Goal: Information Seeking & Learning: Learn about a topic

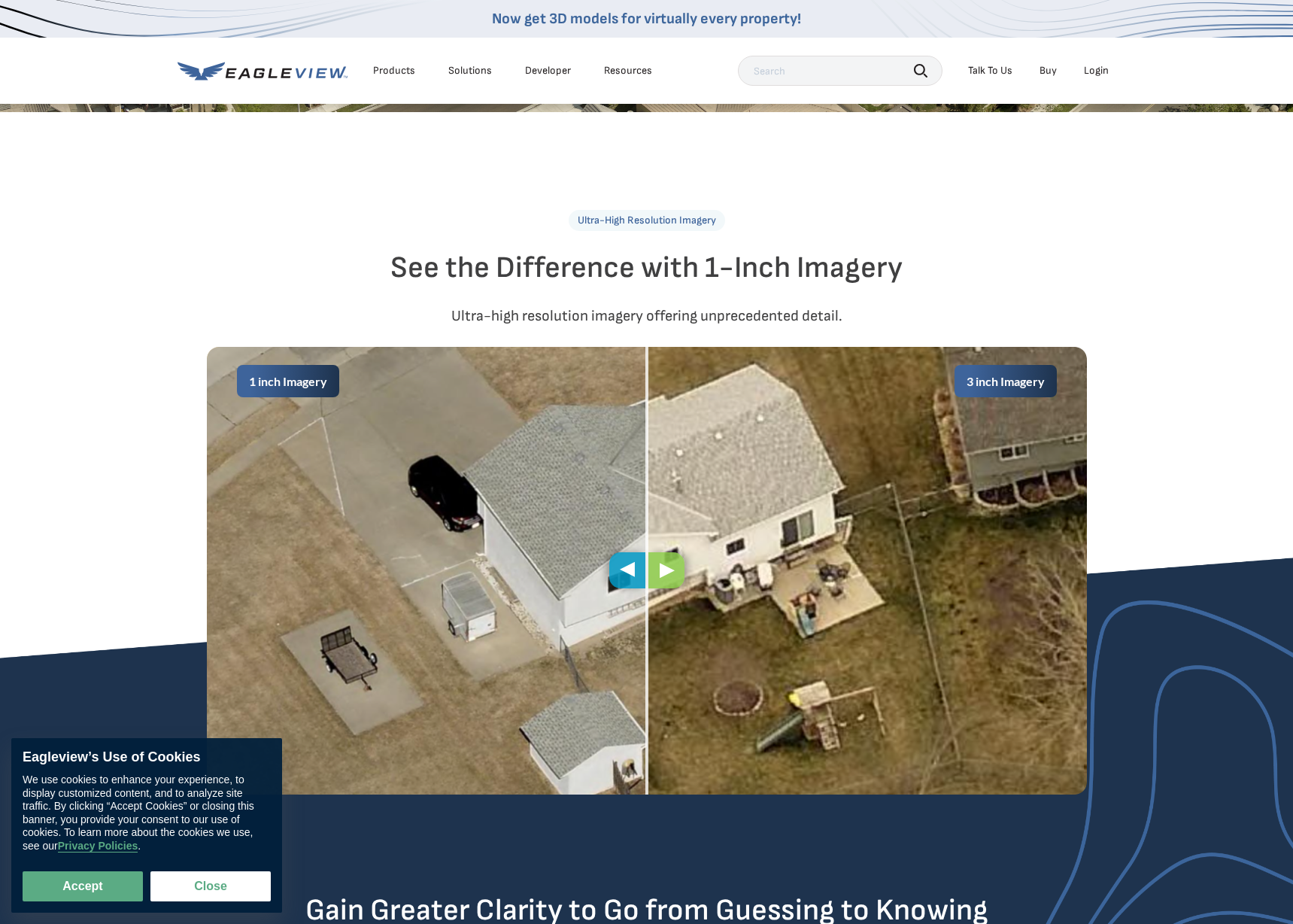
scroll to position [575, 0]
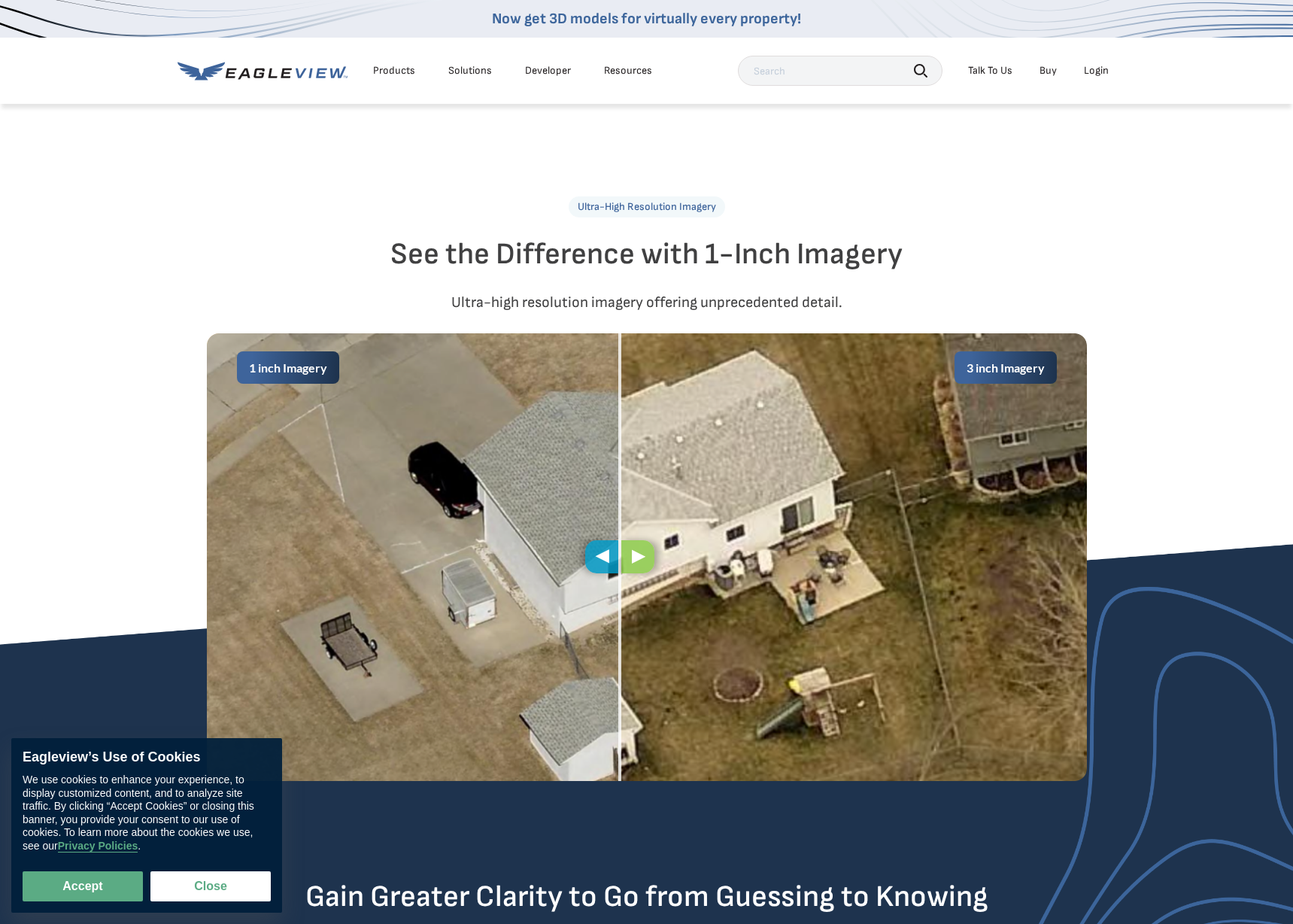
drag, startPoint x: 652, startPoint y: 558, endPoint x: 753, endPoint y: 563, distance: 101.1
click at [626, 578] on div "1 inch Imagery 3 inch Imagery" at bounding box center [646, 557] width 880 height 448
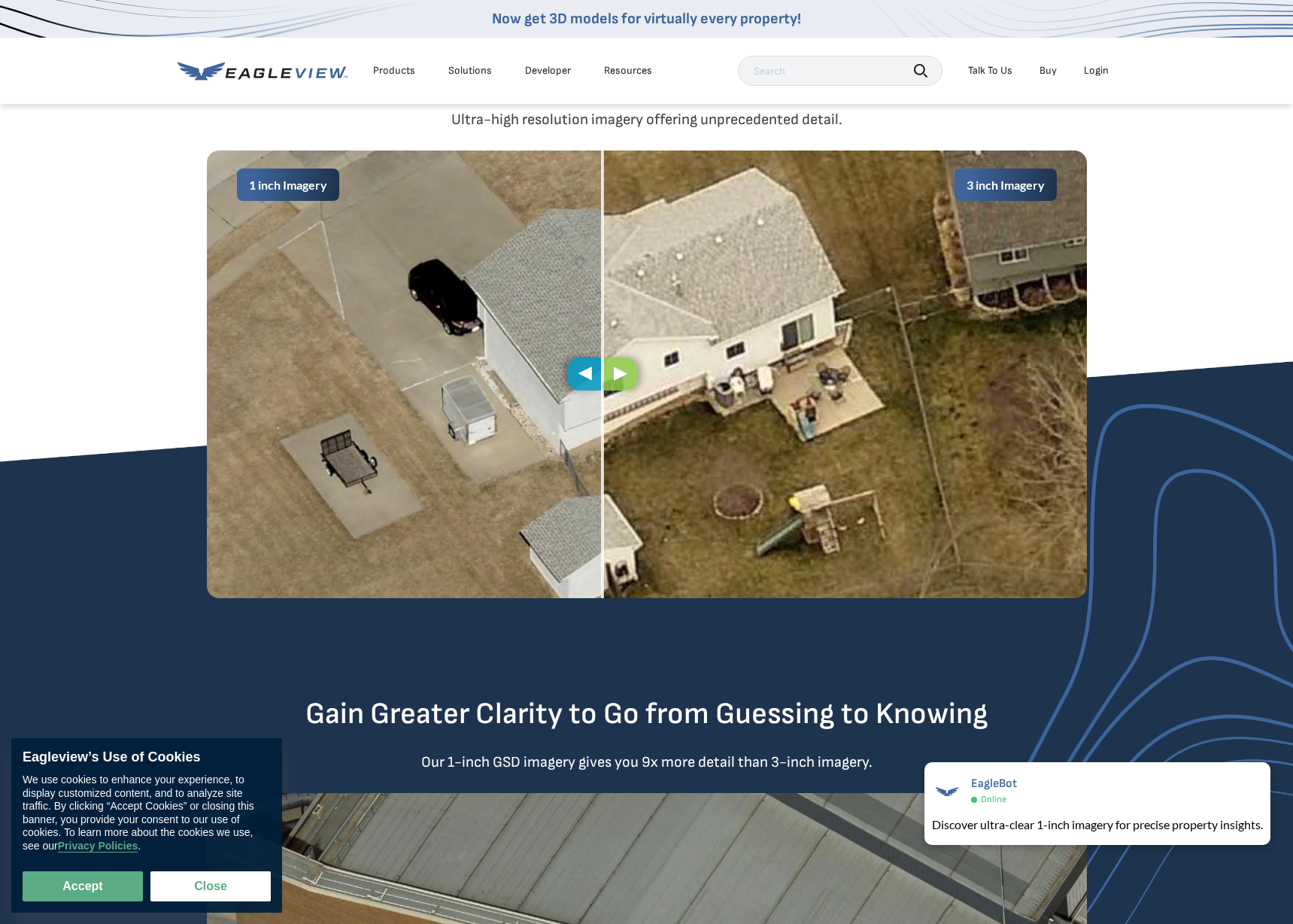
scroll to position [760, 0]
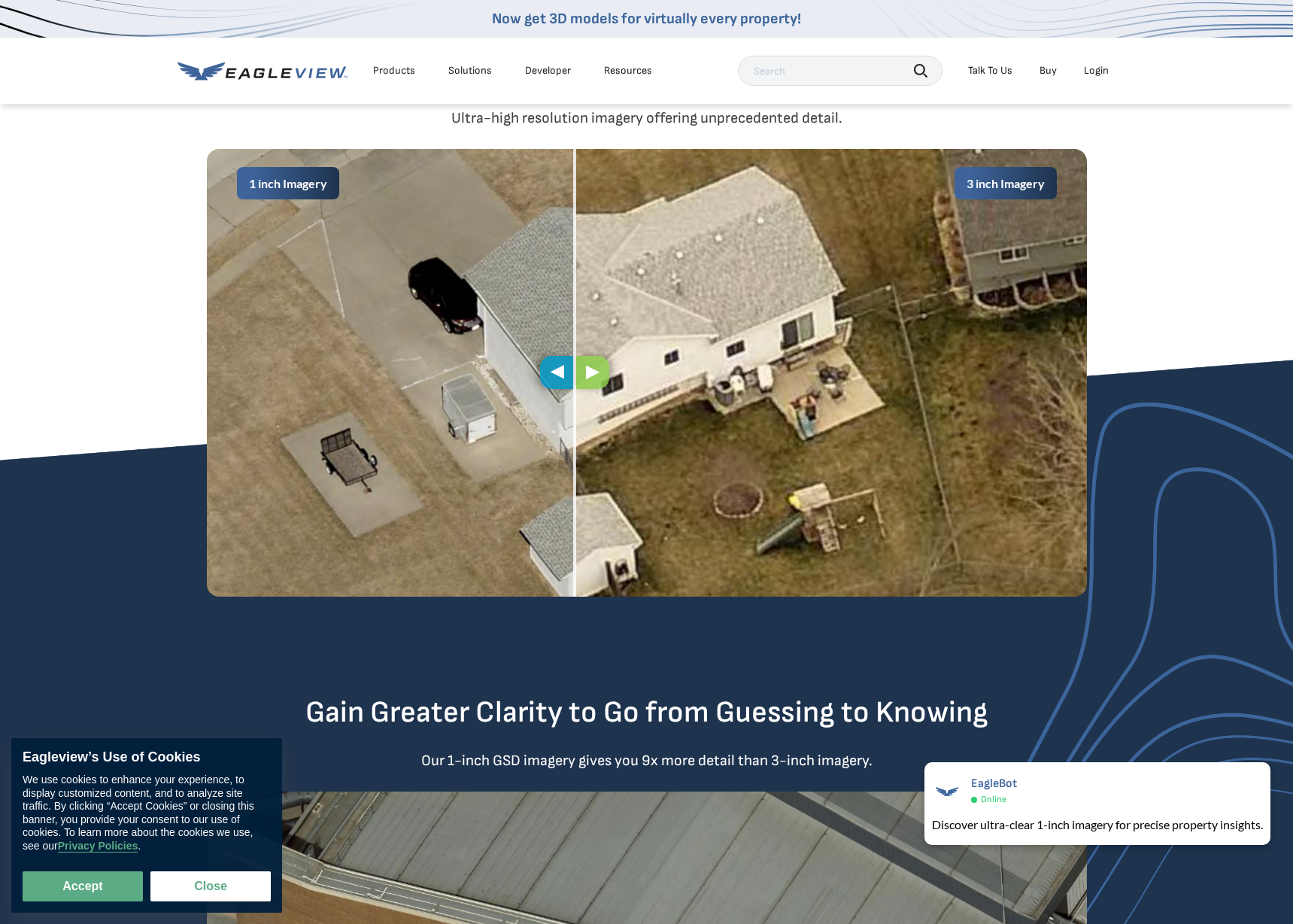
drag, startPoint x: 614, startPoint y: 557, endPoint x: 568, endPoint y: 531, distance: 52.8
click at [568, 531] on div "1 inch Imagery 3 inch Imagery" at bounding box center [646, 373] width 880 height 448
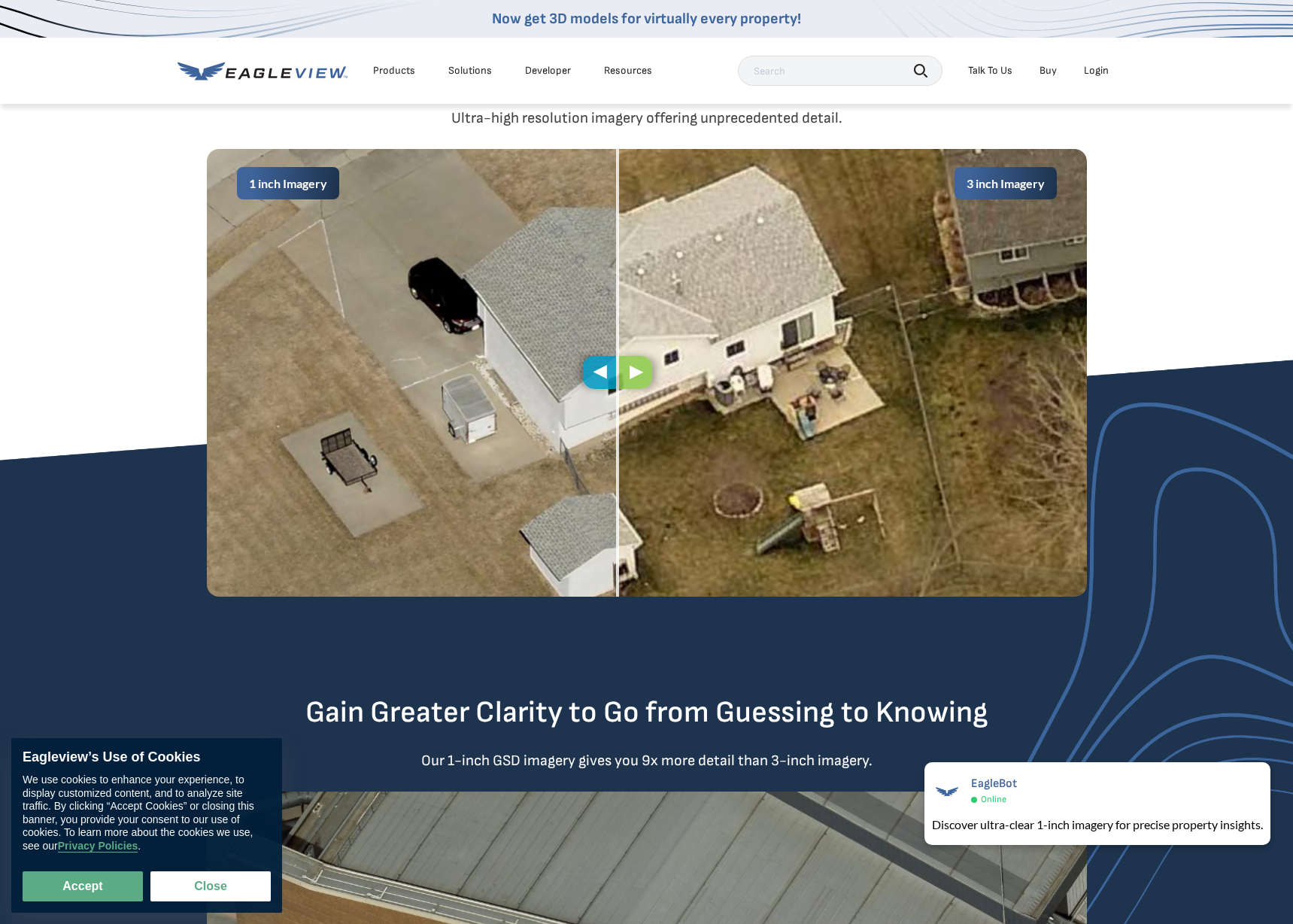
drag, startPoint x: 587, startPoint y: 377, endPoint x: 630, endPoint y: 495, distance: 125.6
click at [630, 495] on div "1 inch Imagery 3 inch Imagery" at bounding box center [646, 373] width 880 height 448
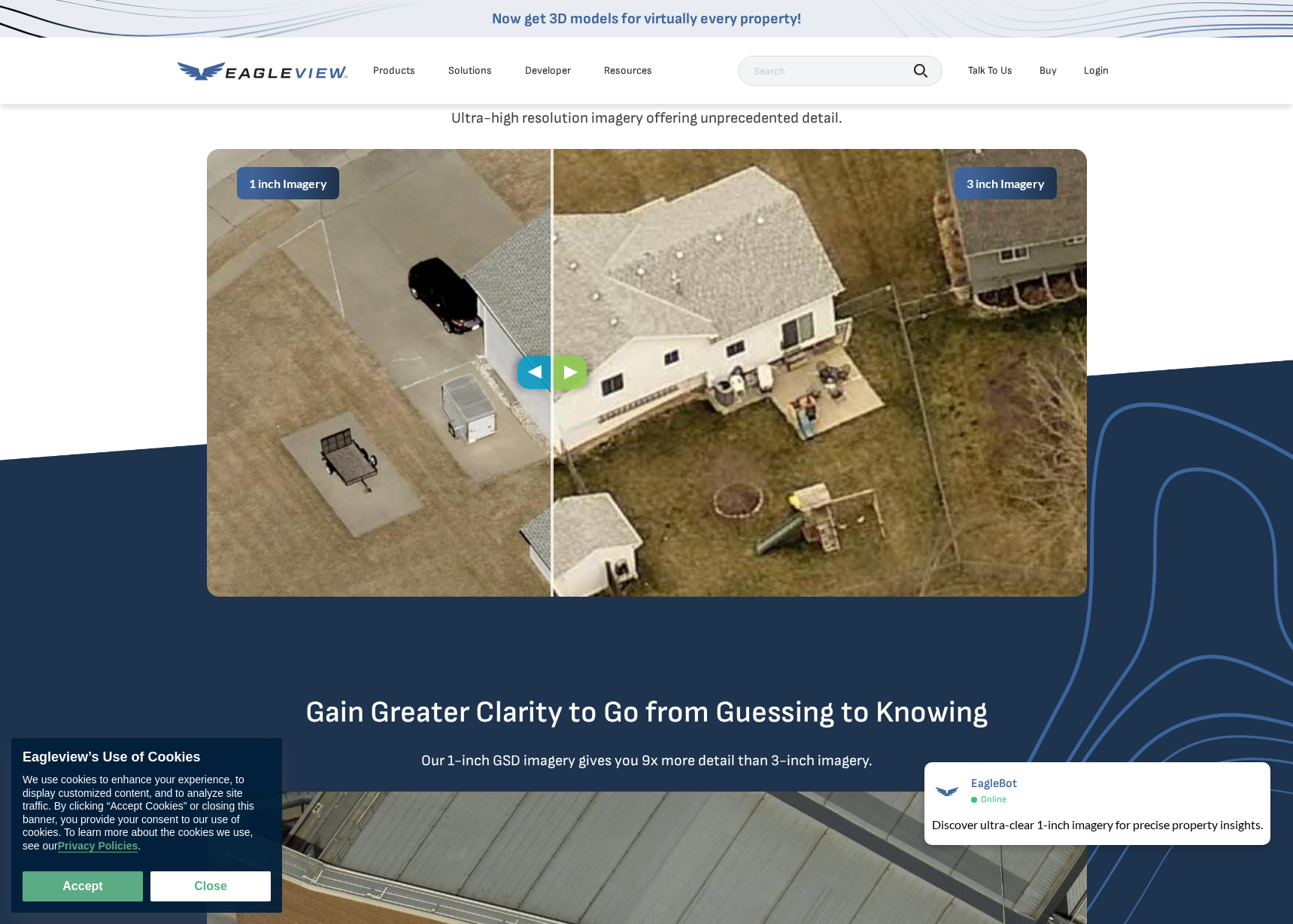
drag, startPoint x: 620, startPoint y: 374, endPoint x: 561, endPoint y: 579, distance: 213.3
click at [561, 579] on div "1 inch Imagery 3 inch Imagery" at bounding box center [646, 373] width 880 height 448
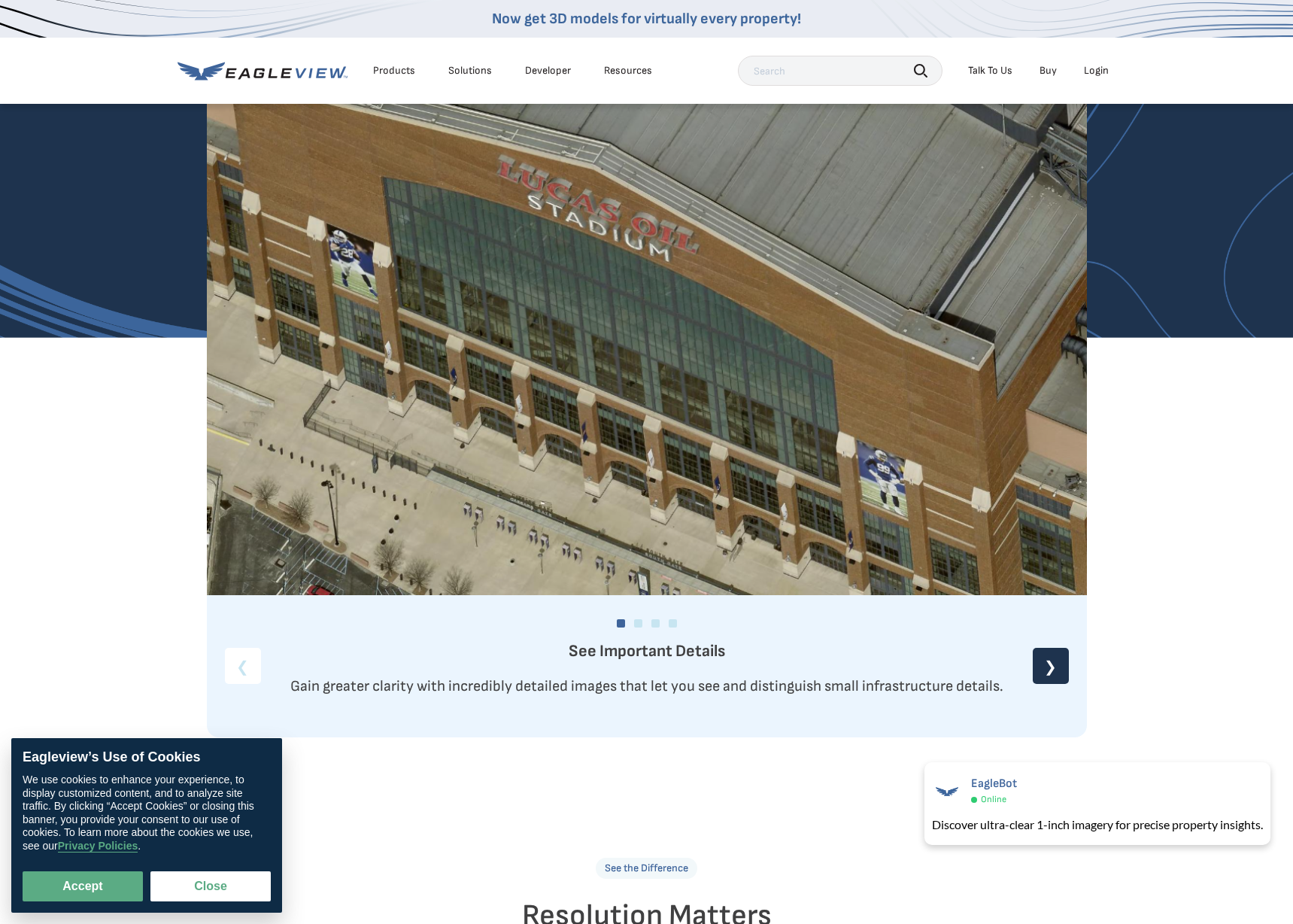
scroll to position [1542, 0]
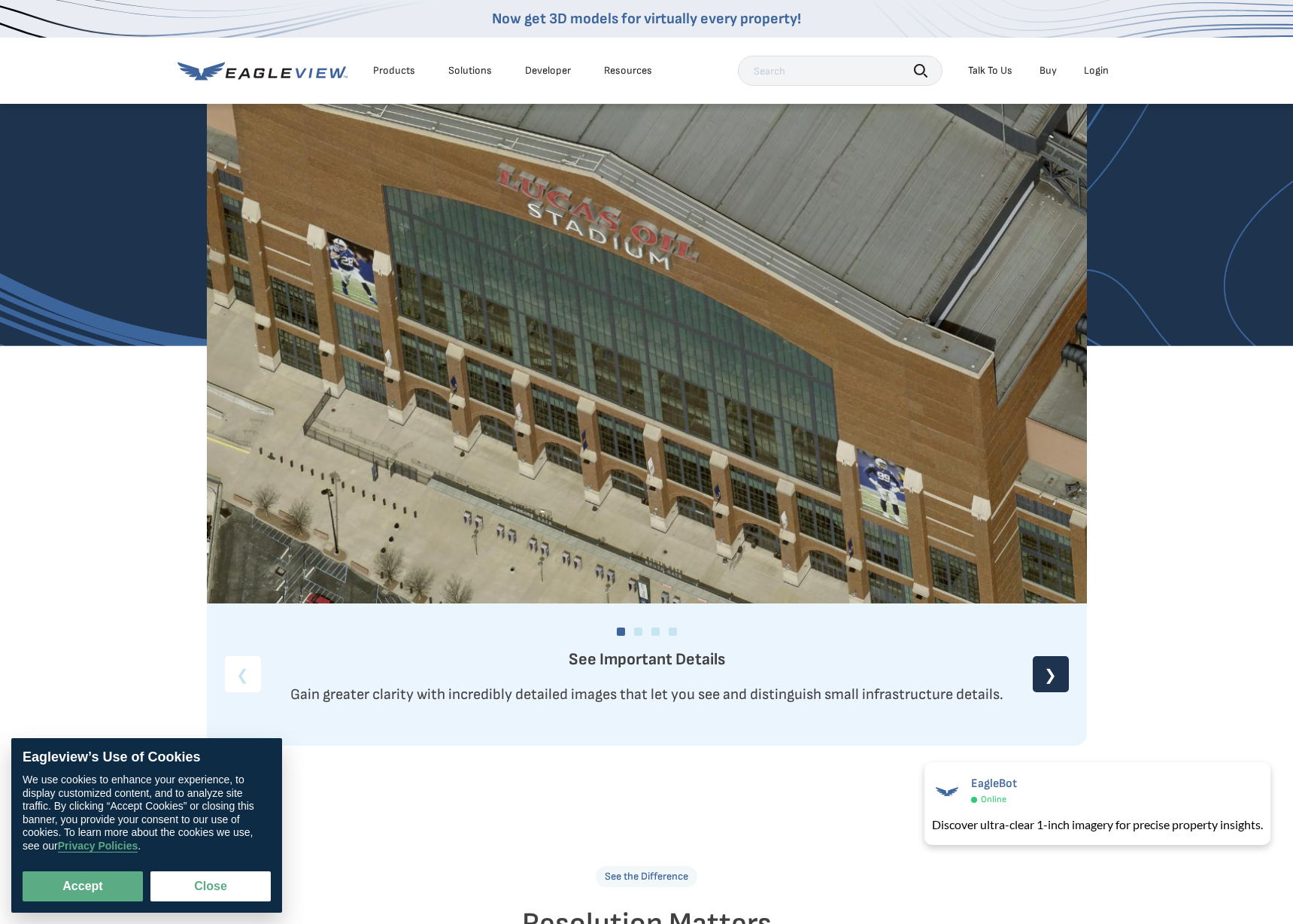
click at [1054, 683] on div "❯" at bounding box center [1050, 674] width 36 height 36
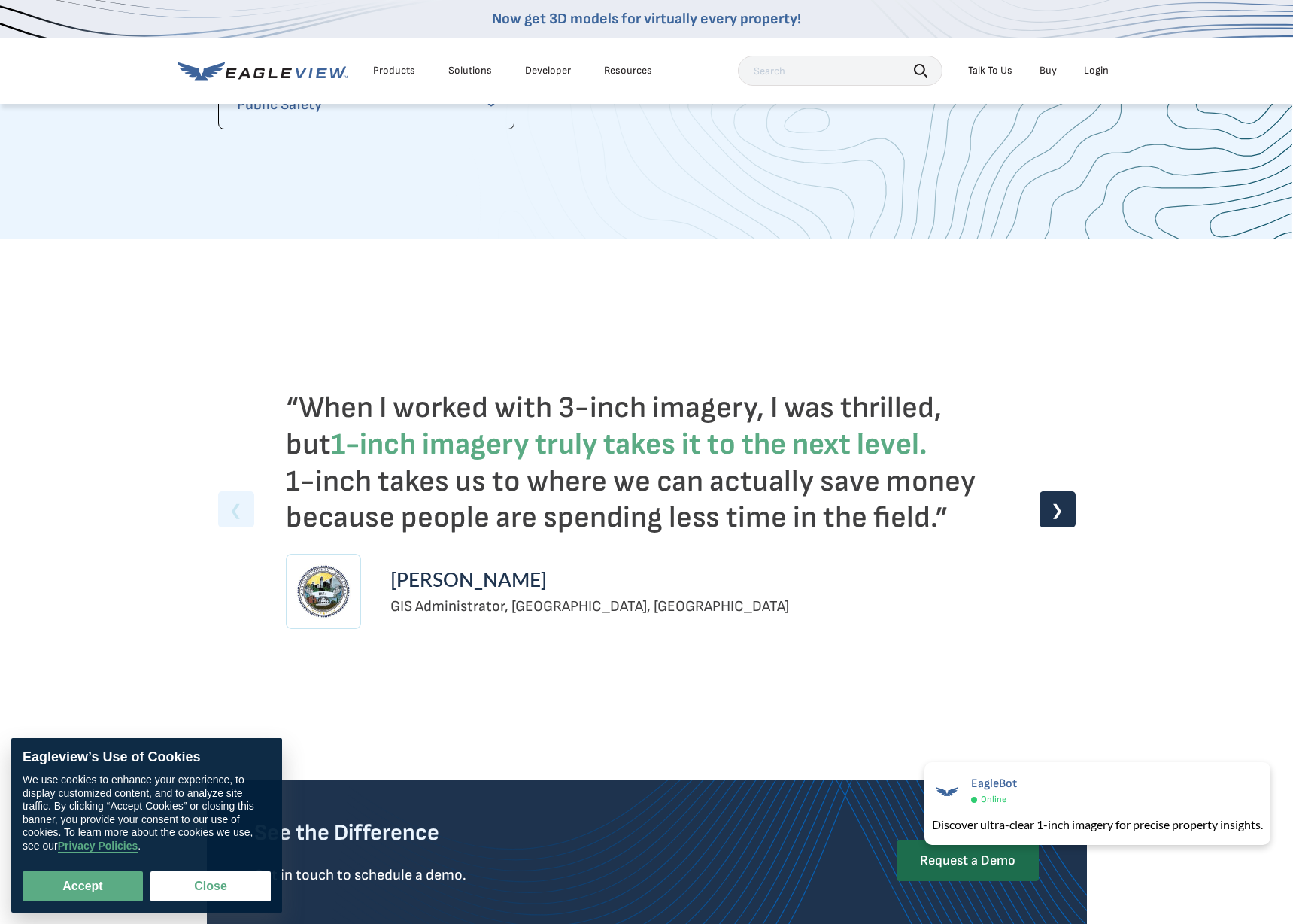
scroll to position [3417, 0]
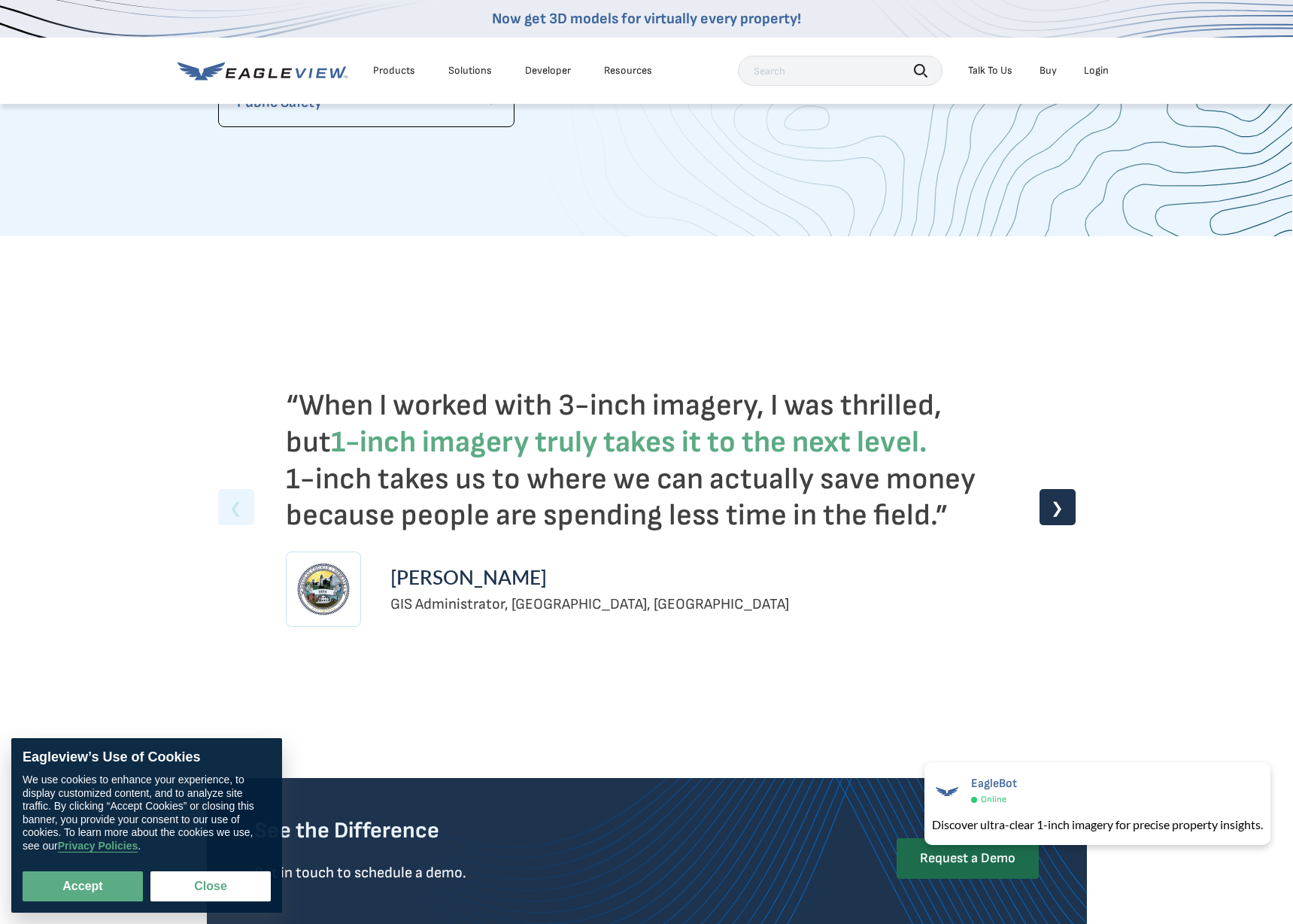
click at [1063, 501] on div "❯" at bounding box center [1057, 507] width 36 height 36
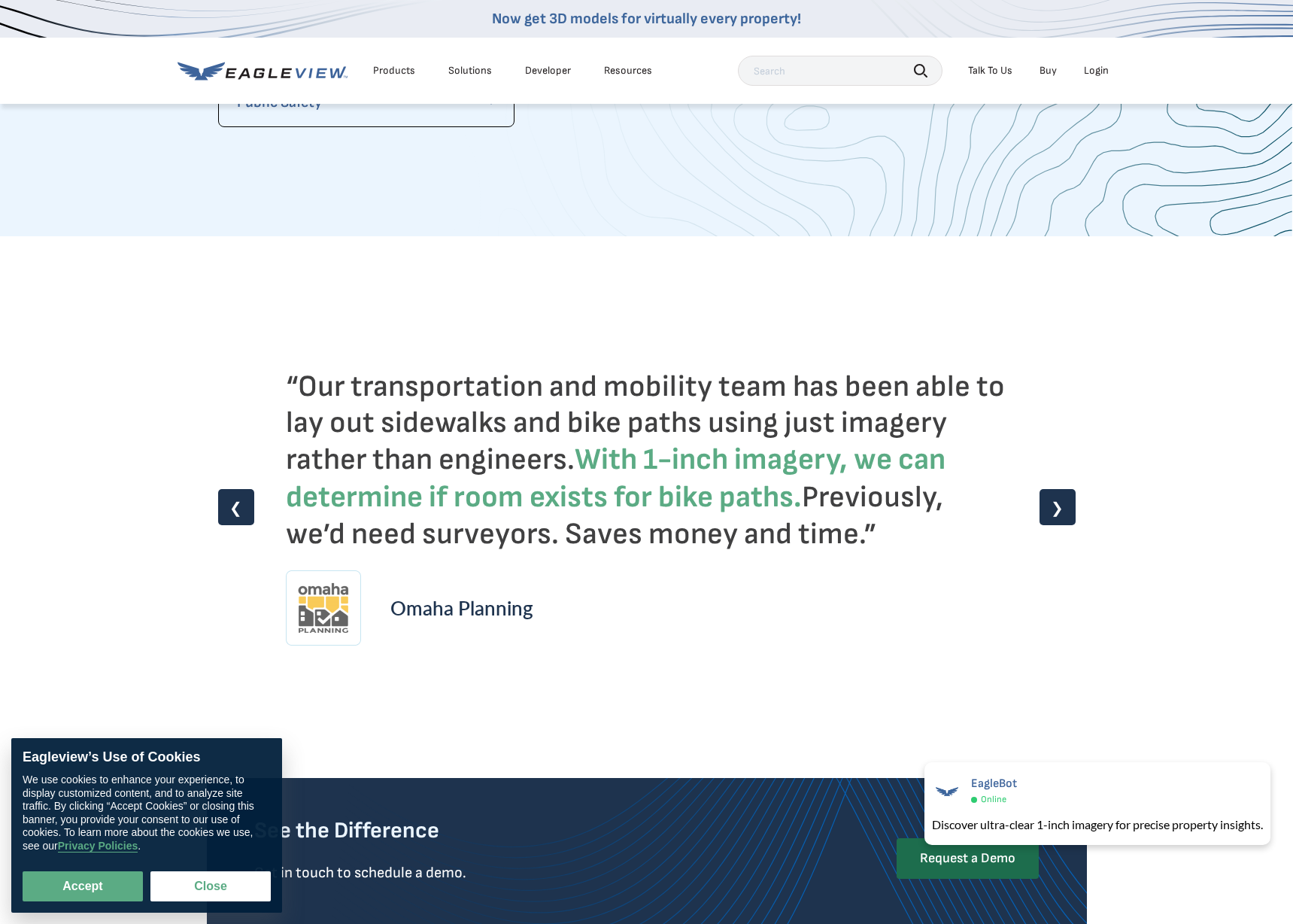
click at [1063, 501] on div "❯" at bounding box center [1057, 507] width 36 height 36
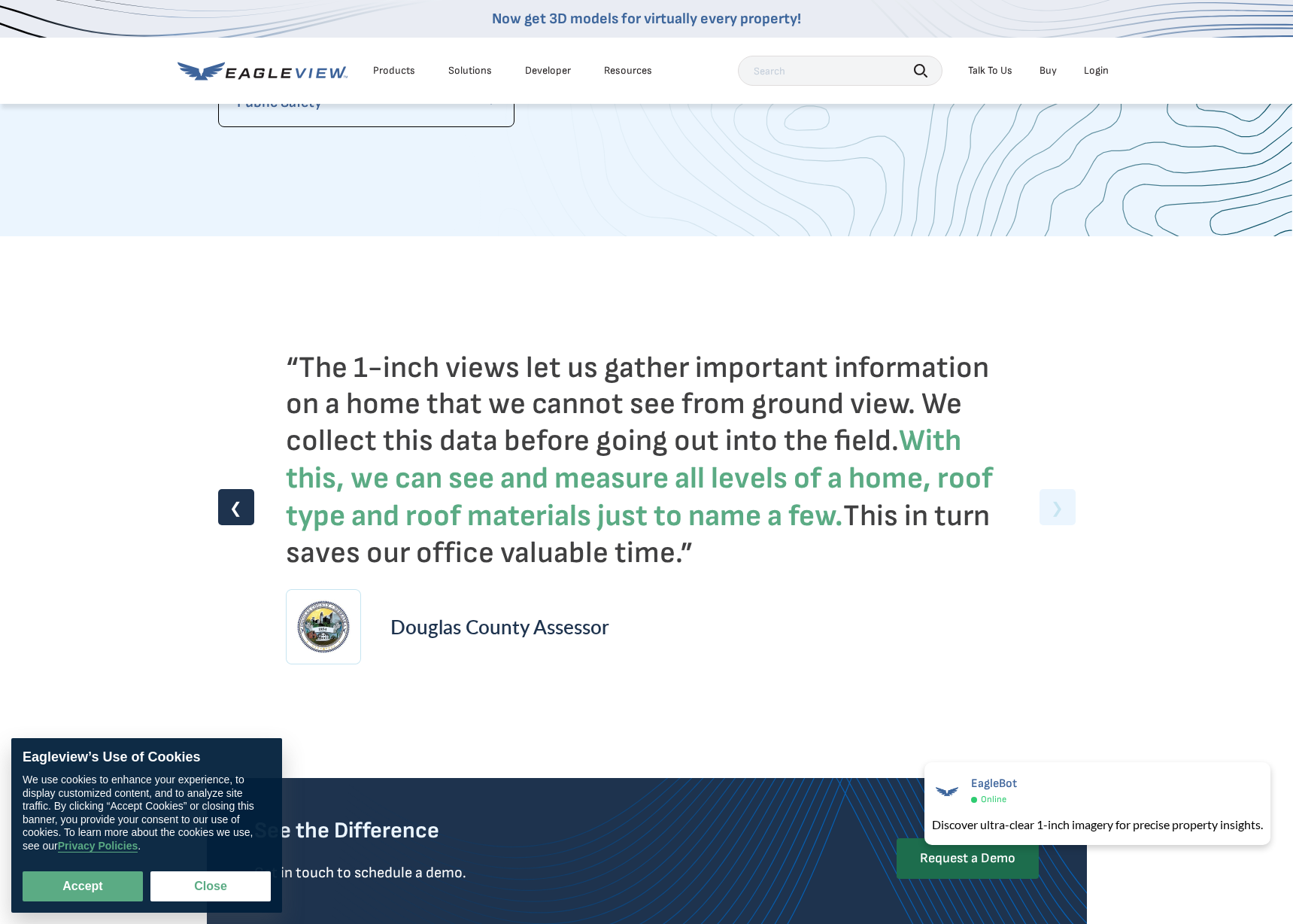
click at [1062, 512] on div "“When I worked with 3-inch imagery, I was thrilled, but 1-inch imagery truly ta…" at bounding box center [646, 507] width 858 height 451
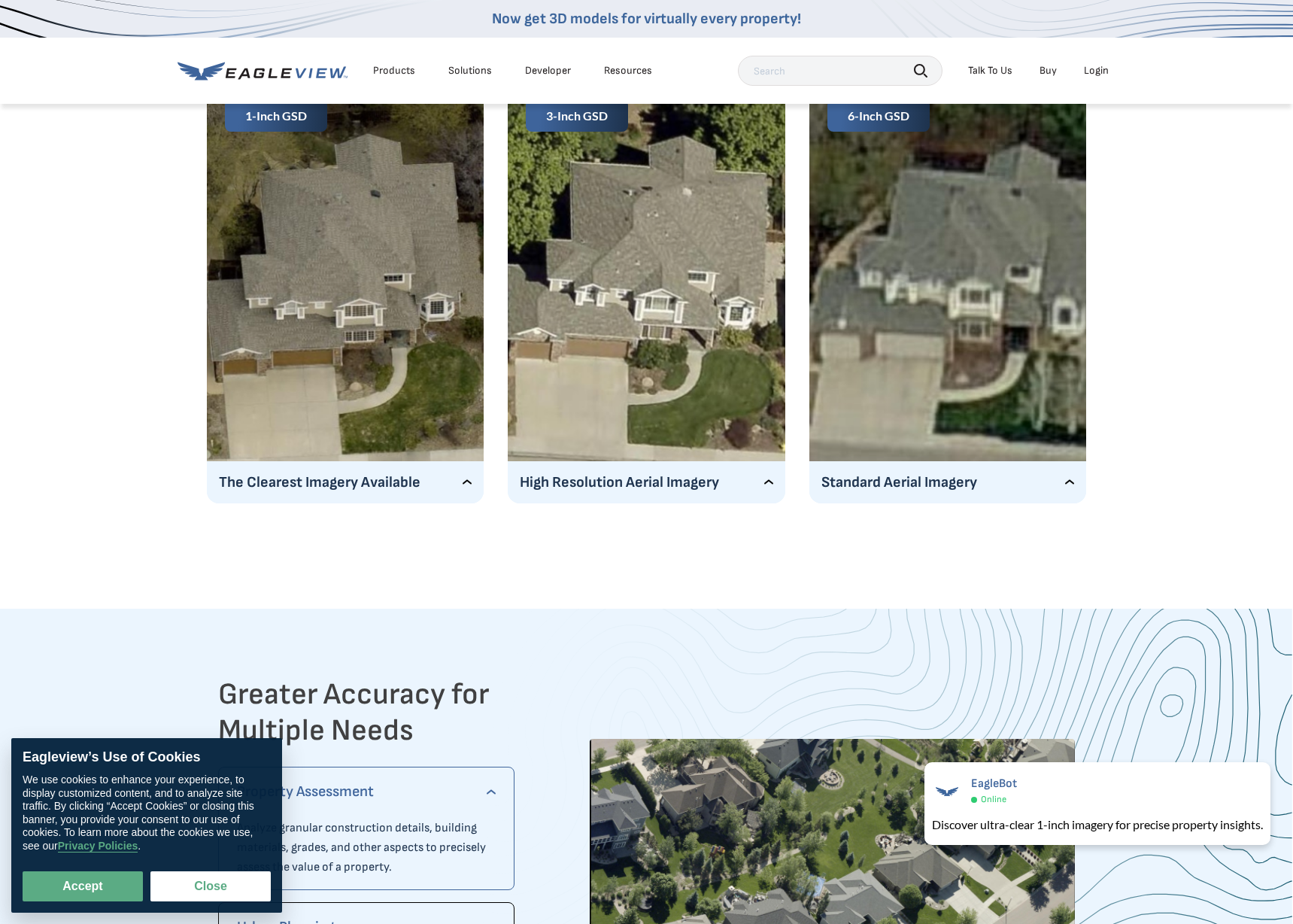
scroll to position [2555, 0]
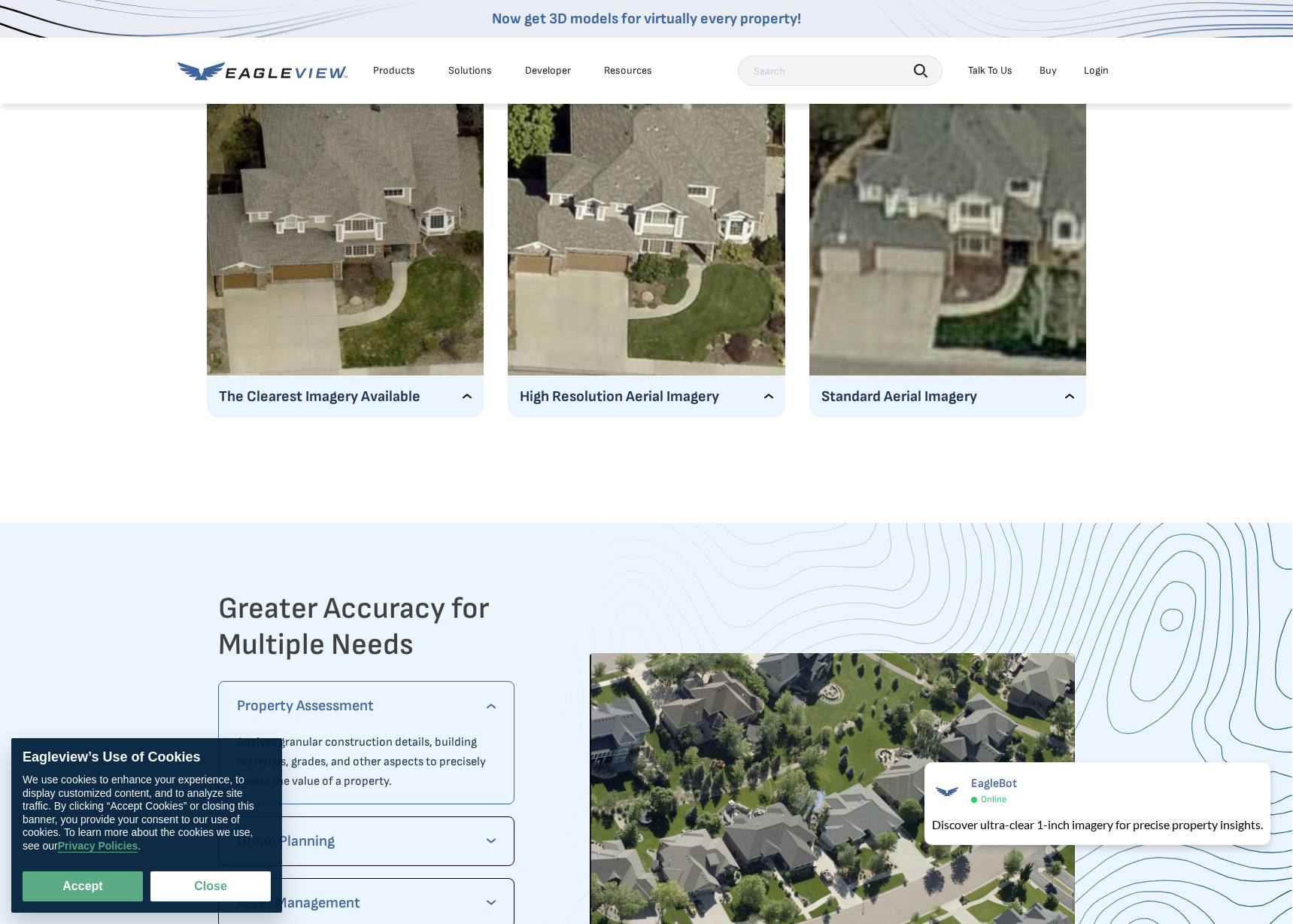
click at [454, 400] on p "The Clearest Imagery Available" at bounding box center [345, 396] width 254 height 24
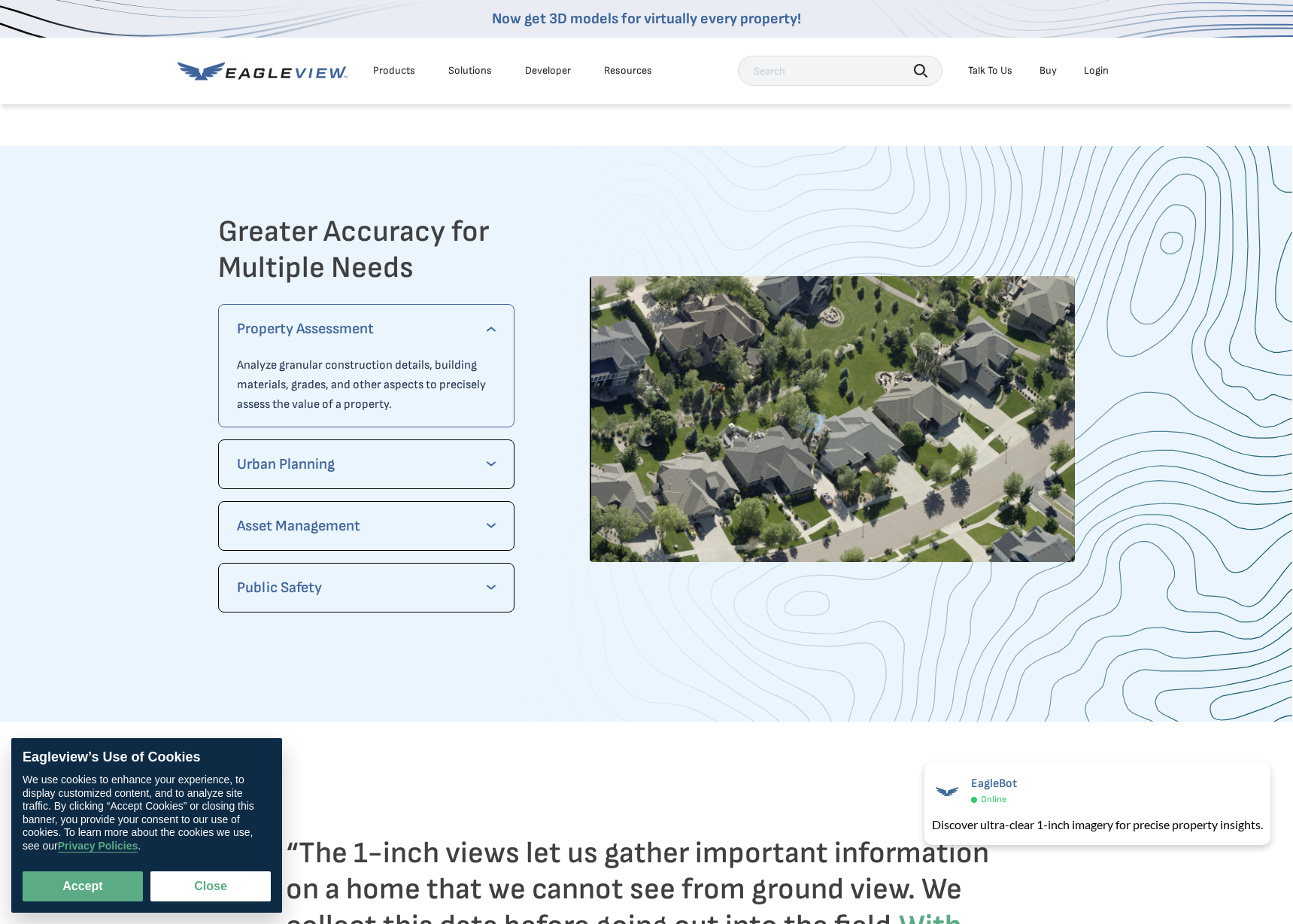
scroll to position [2933, 0]
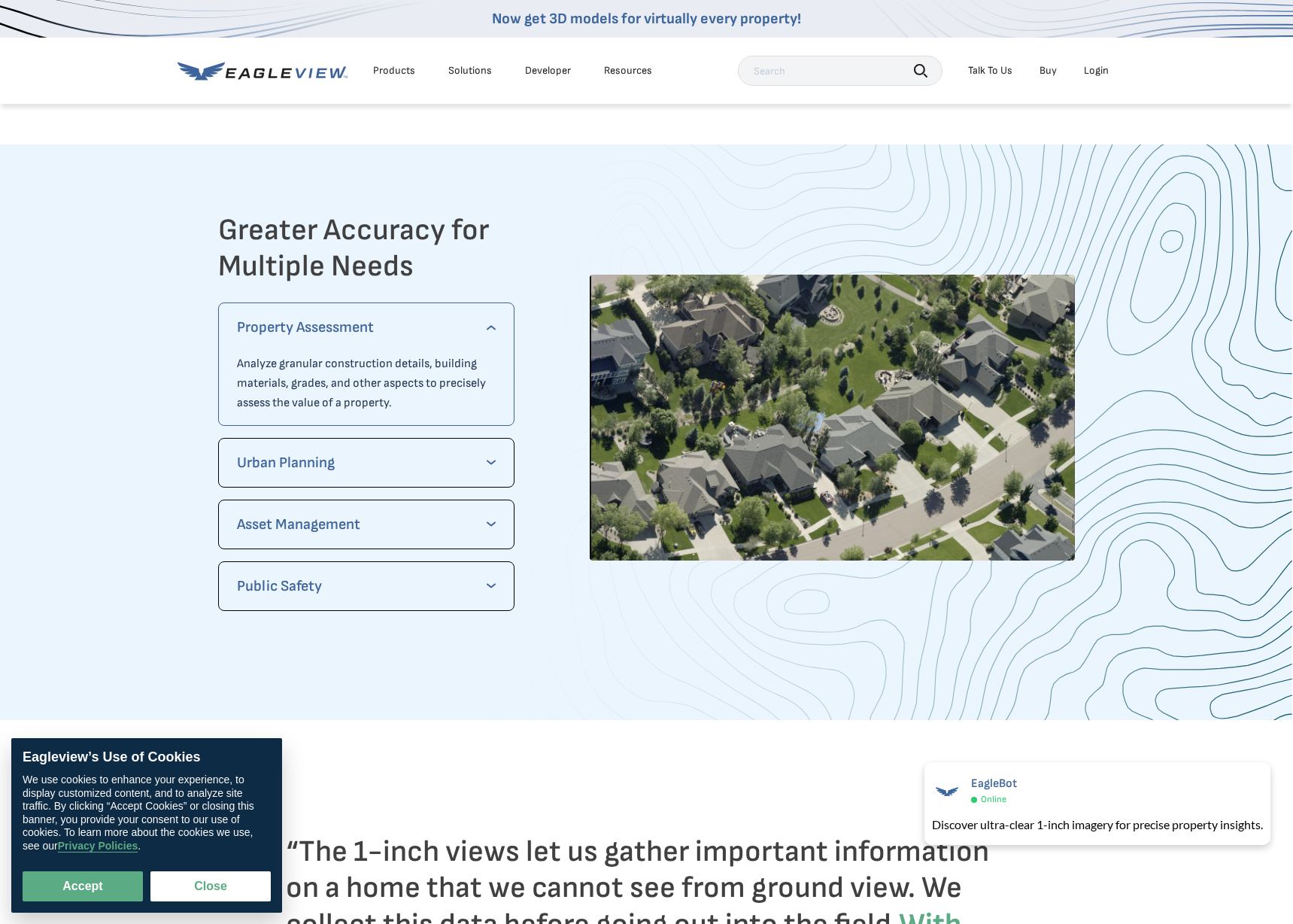
click at [487, 458] on p "Urban Planning" at bounding box center [367, 462] width 260 height 24
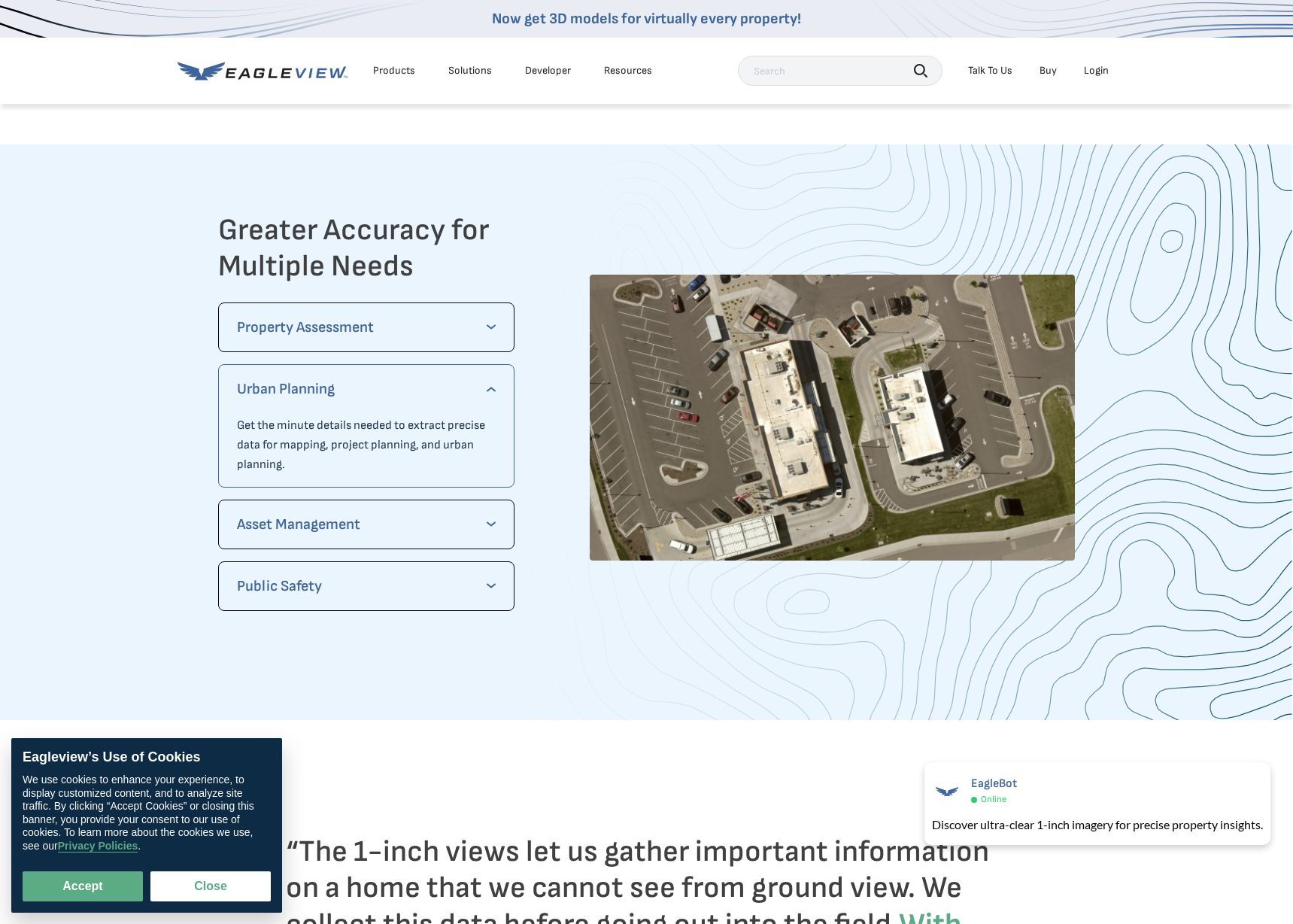
click at [501, 512] on div "Asset Management See and distinguish small infrastructure details, such as sign…" at bounding box center [367, 524] width 297 height 50
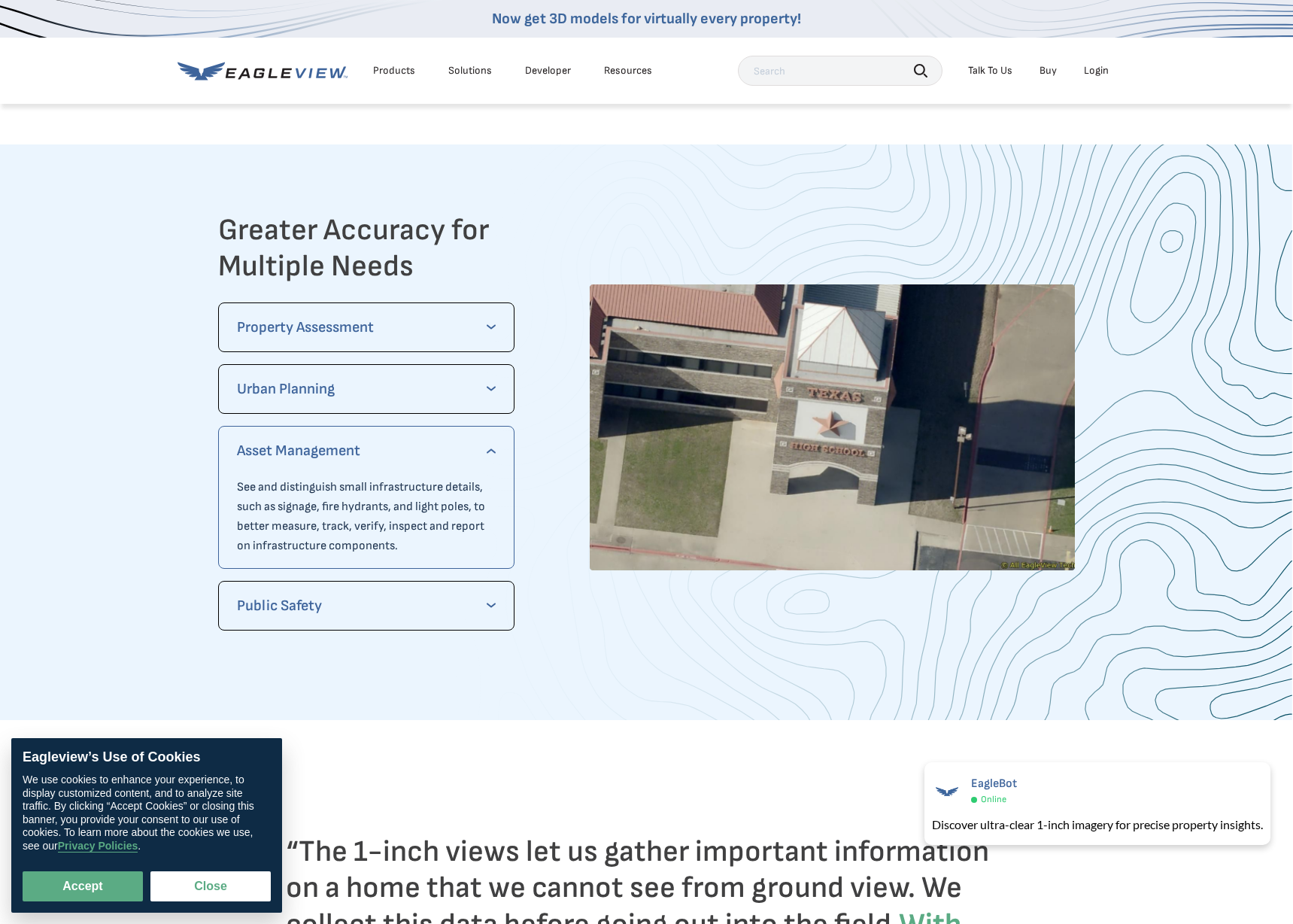
click at [501, 618] on div "Public Safety Get uncompromised clarity about incident locations, such as road …" at bounding box center [367, 605] width 297 height 50
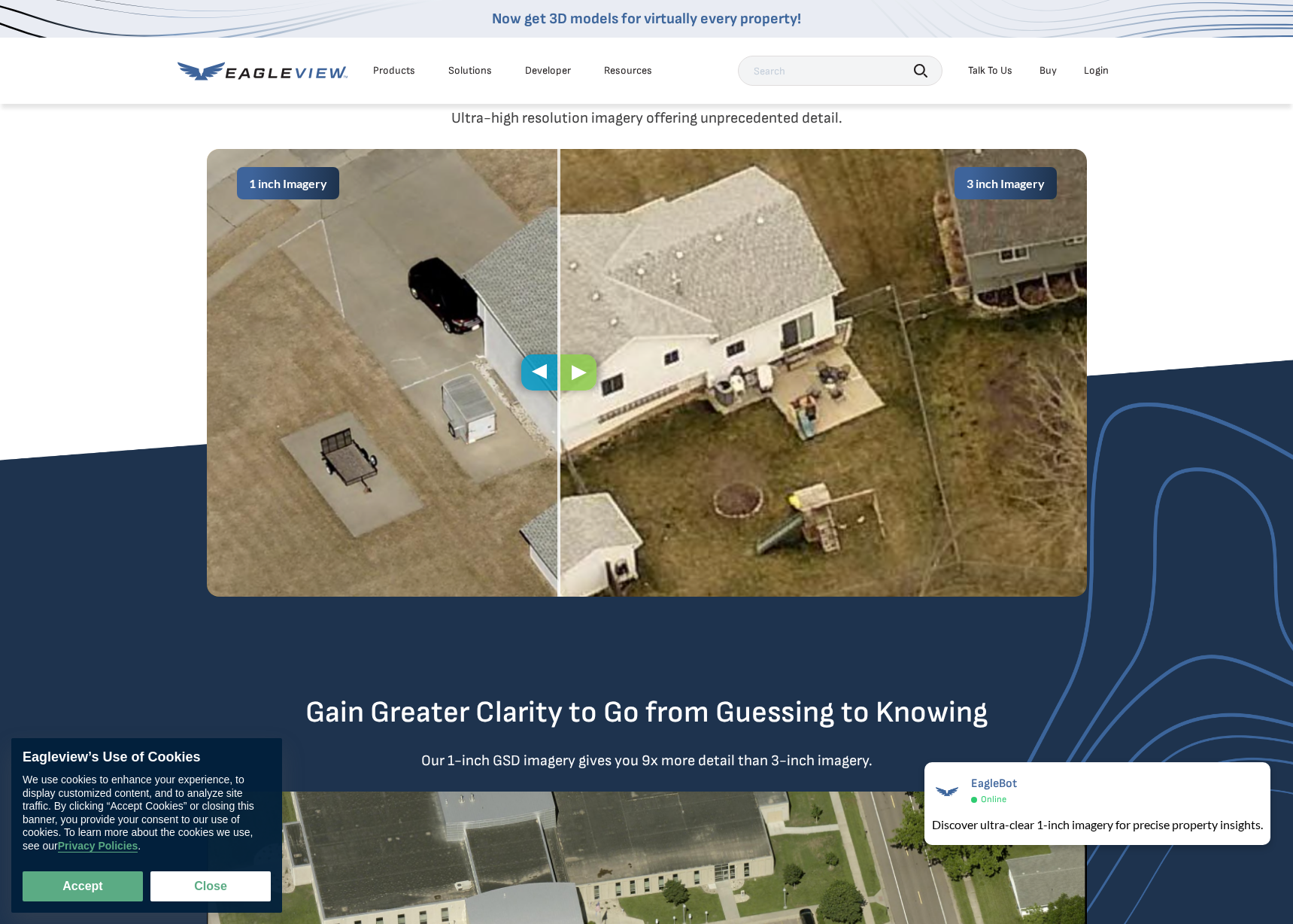
scroll to position [740, 0]
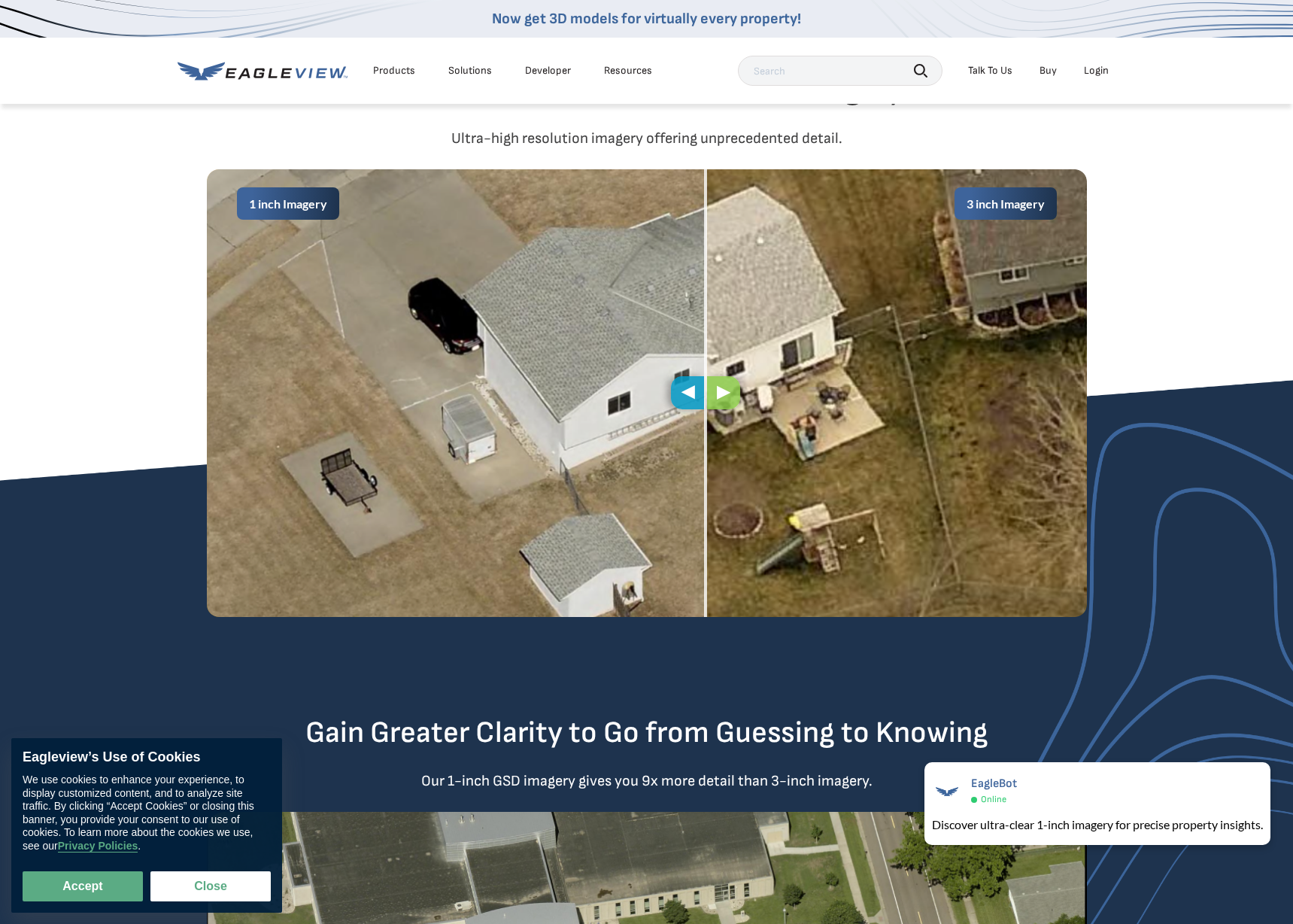
drag, startPoint x: 559, startPoint y: 396, endPoint x: 704, endPoint y: 445, distance: 153.1
click at [704, 445] on span at bounding box center [706, 393] width 3 height 448
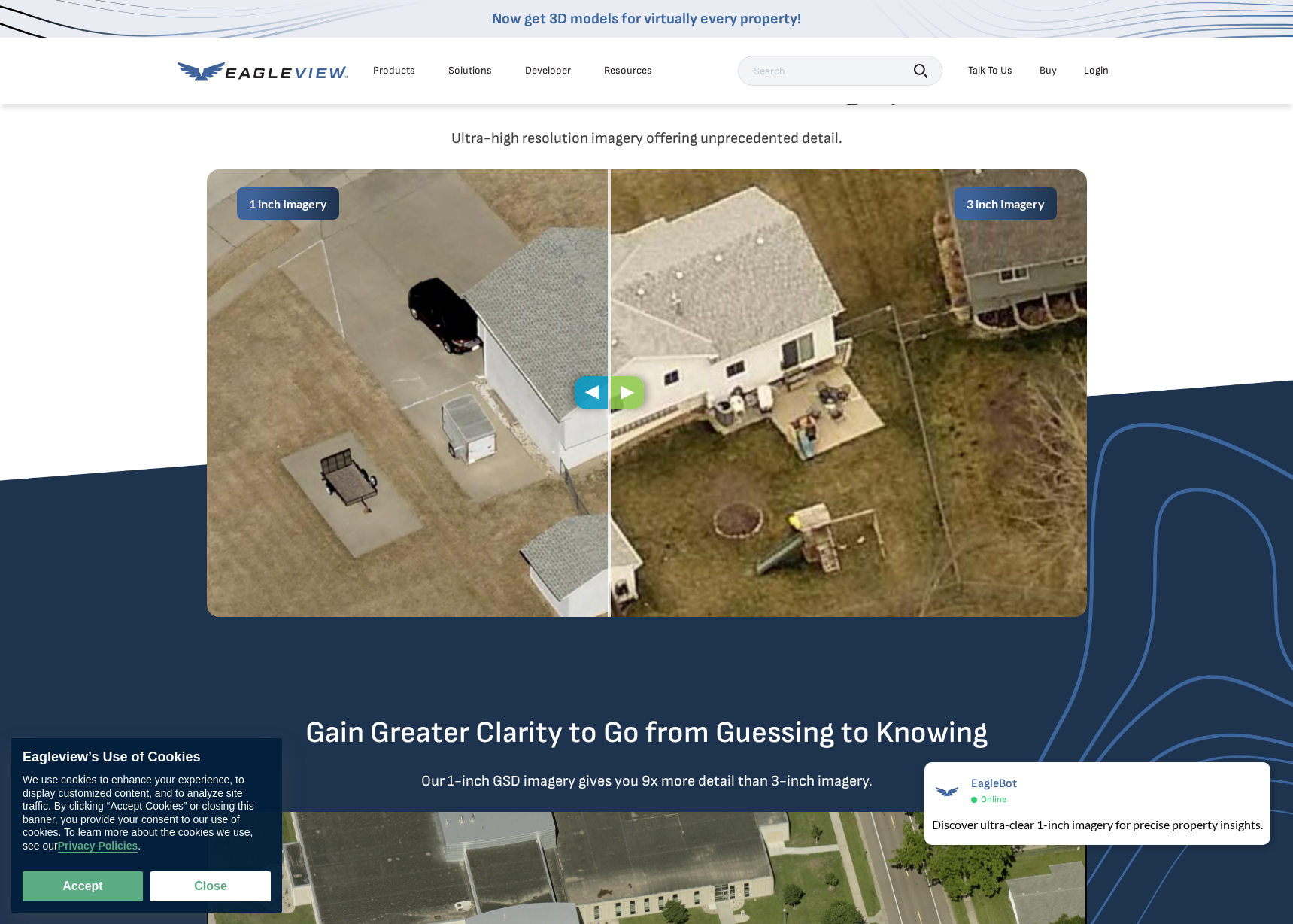
drag, startPoint x: 700, startPoint y: 395, endPoint x: 646, endPoint y: 467, distance: 90.0
click at [646, 467] on div "1 inch Imagery 3 inch Imagery" at bounding box center [646, 393] width 880 height 448
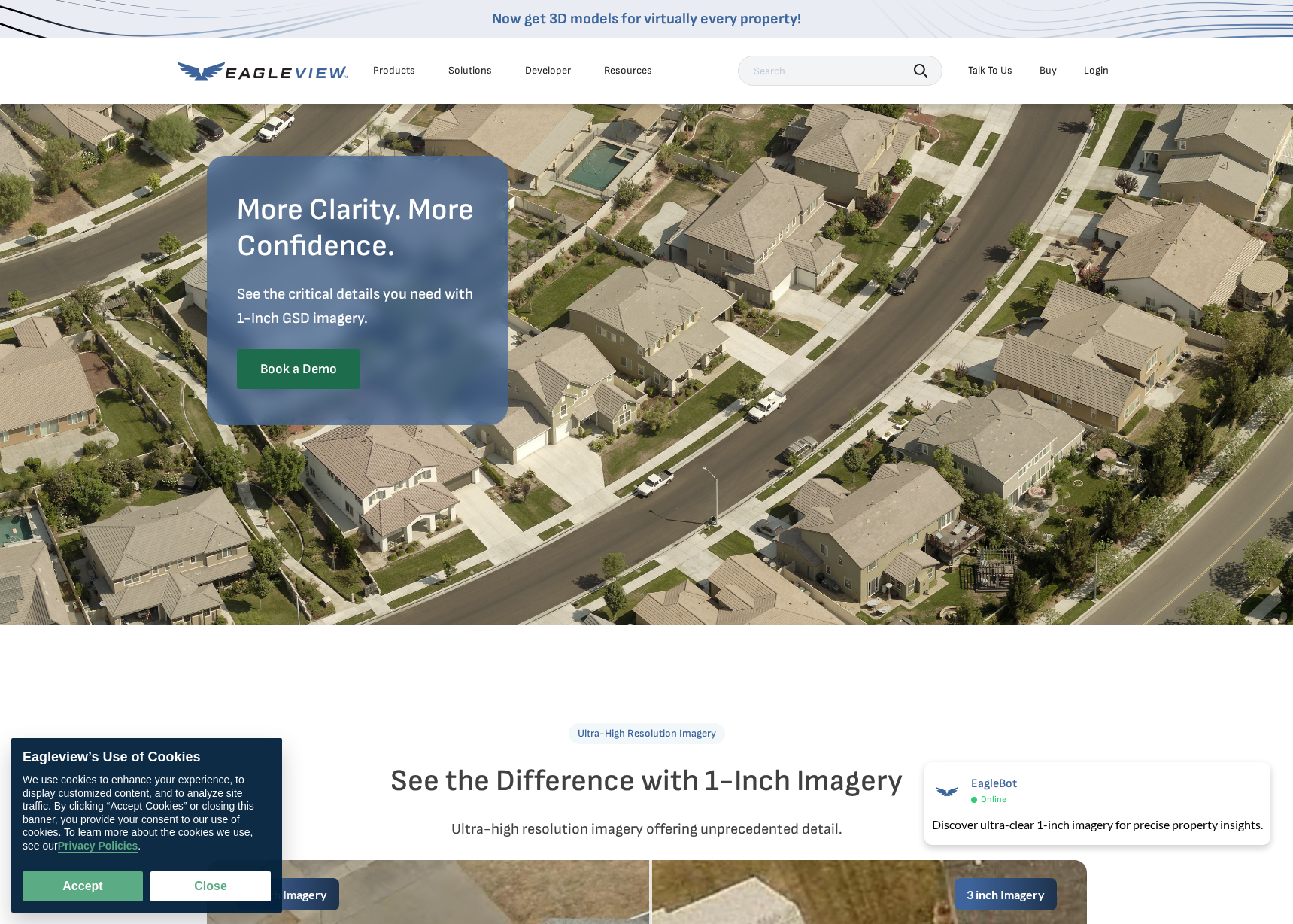
scroll to position [0, 0]
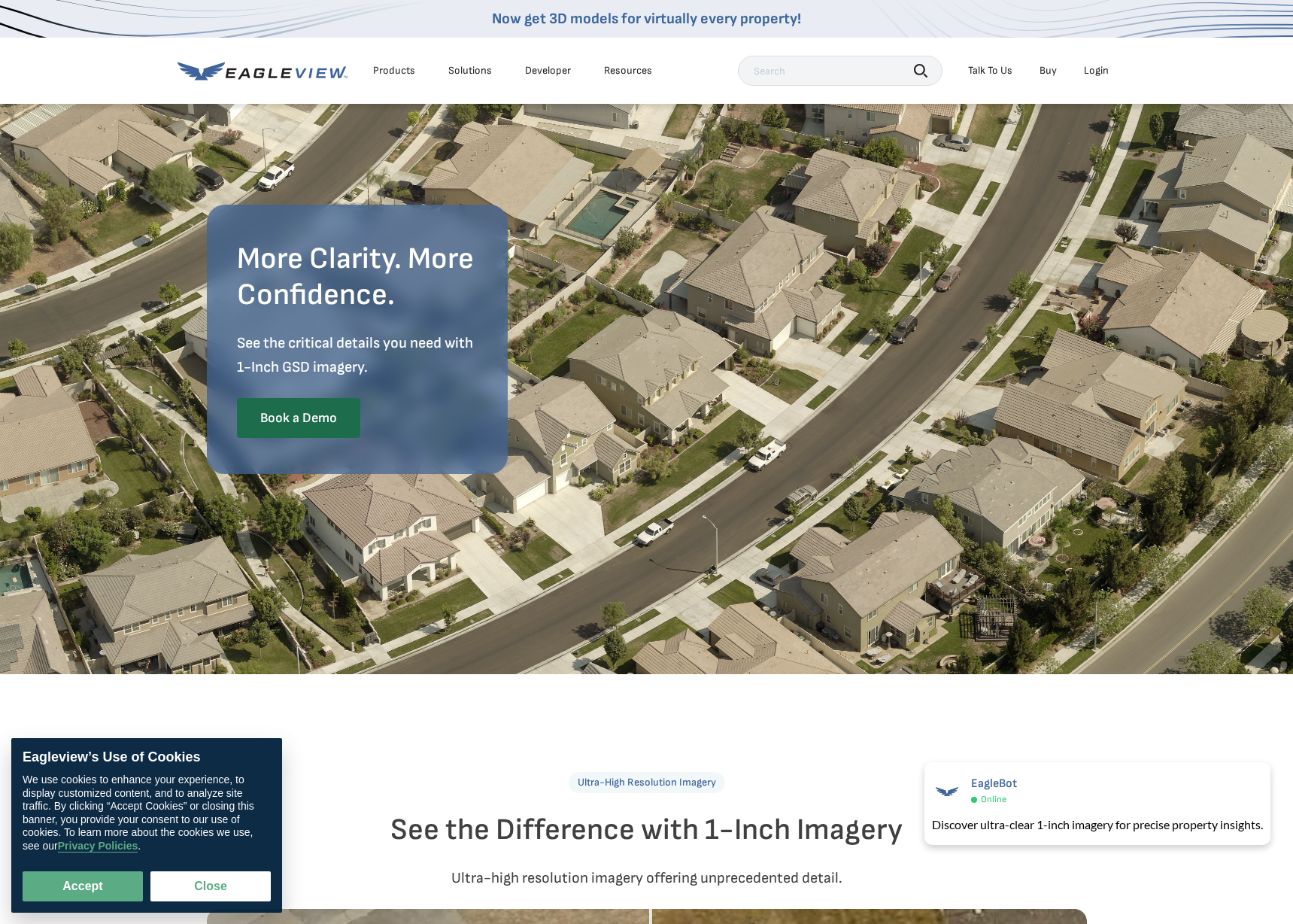
click at [279, 70] on icon at bounding box center [262, 71] width 170 height 19
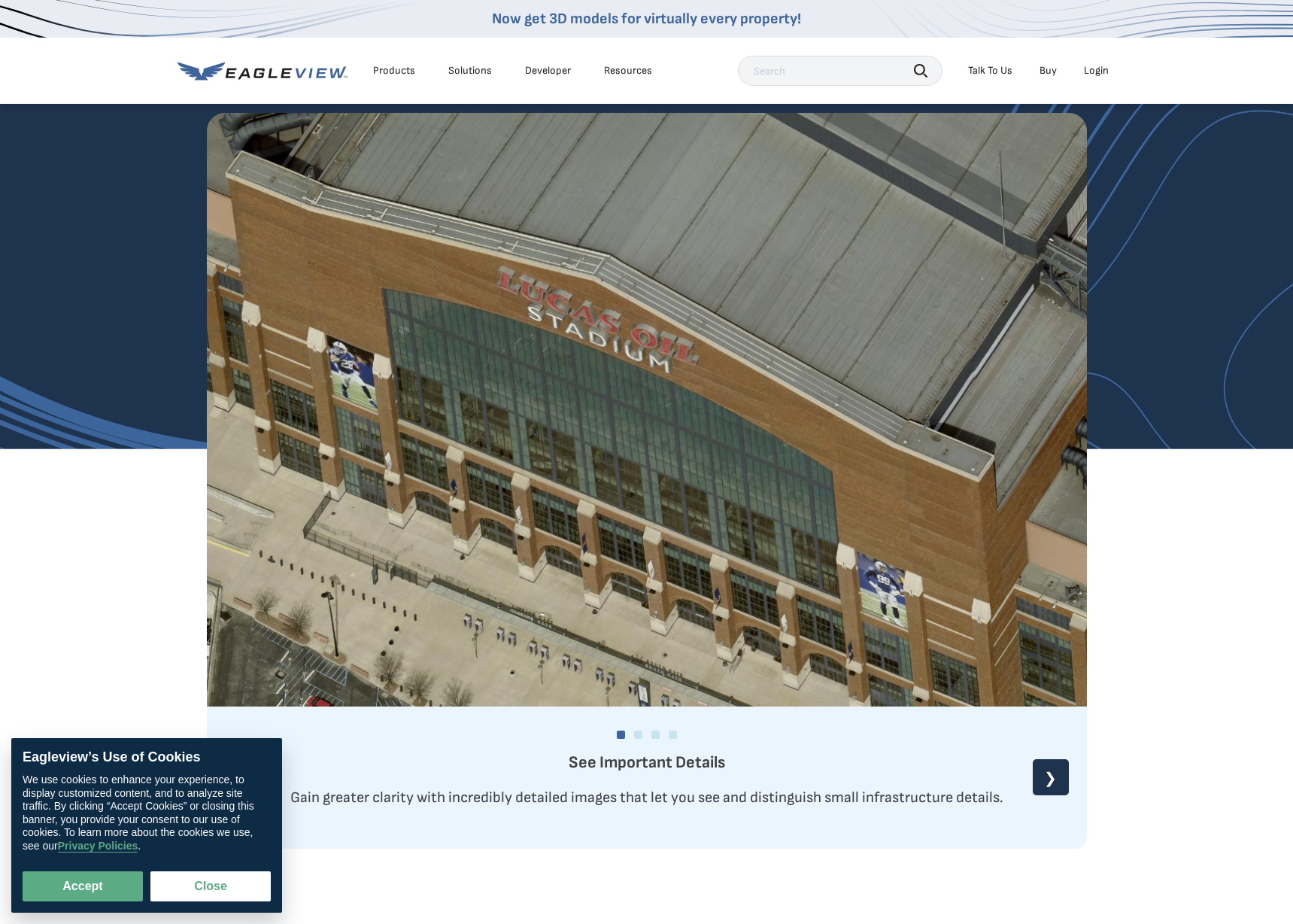
scroll to position [2134, 0]
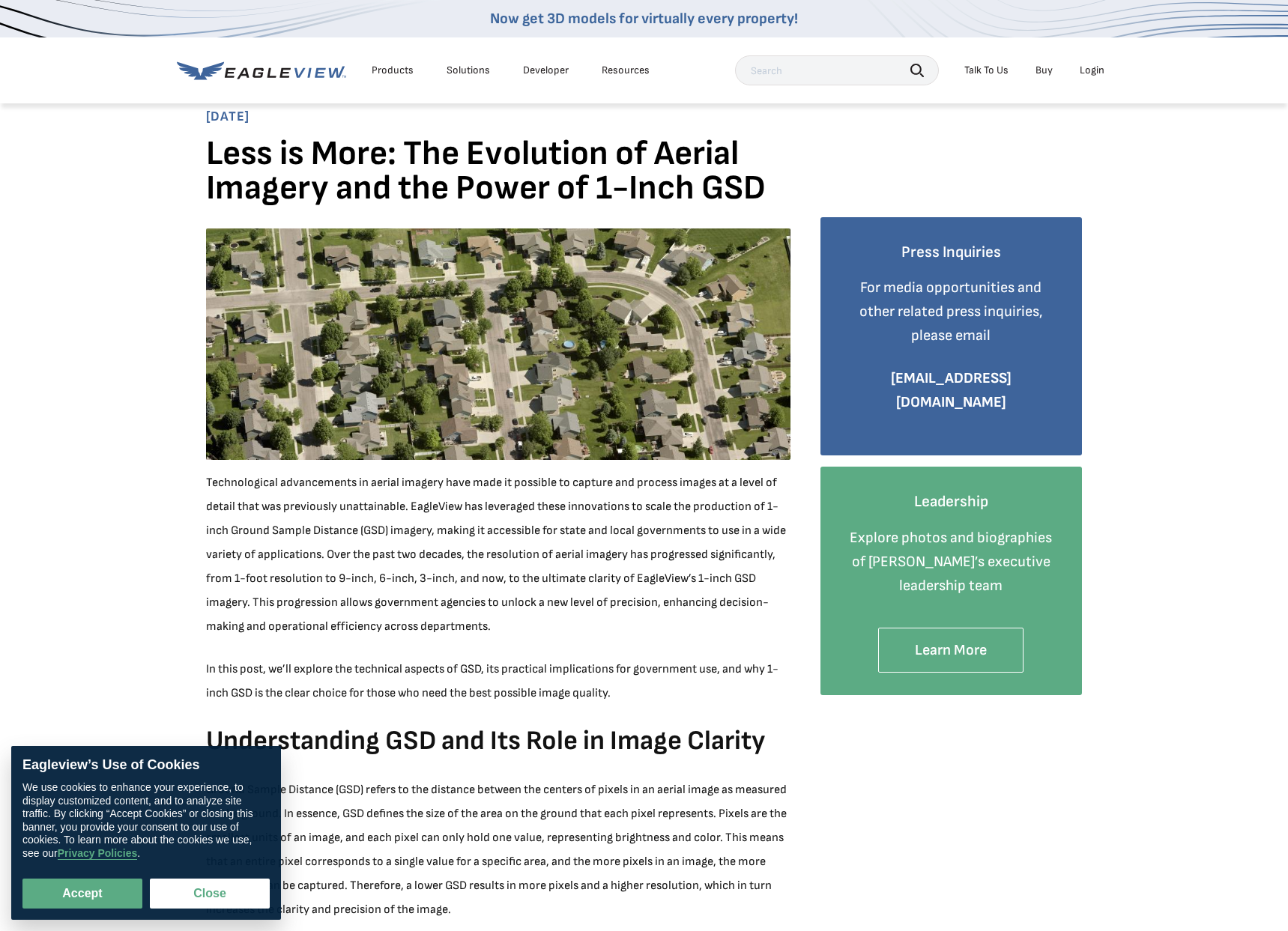
scroll to position [91, 0]
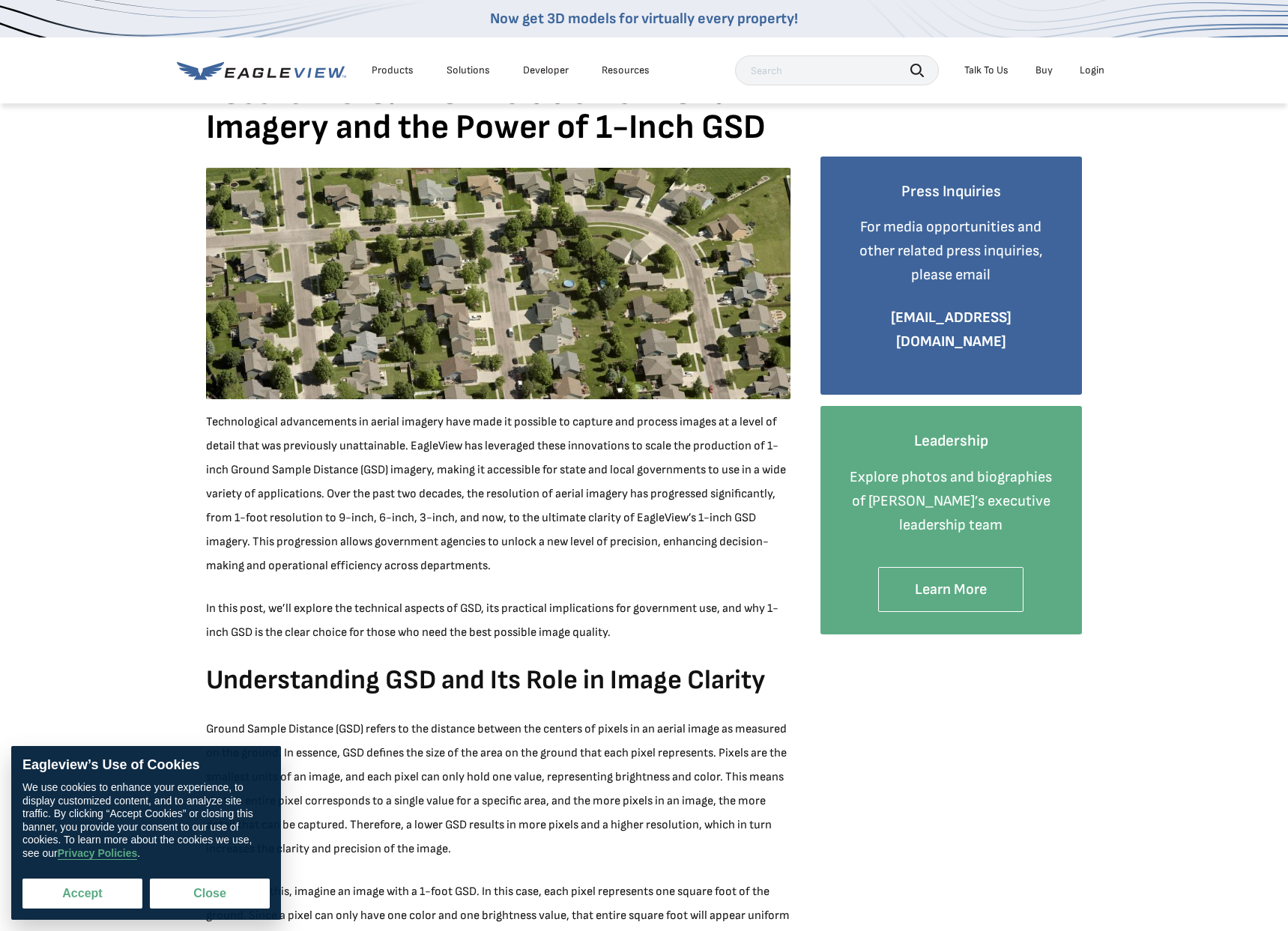
click at [107, 899] on button "Accept" at bounding box center [83, 893] width 120 height 30
checkbox input "true"
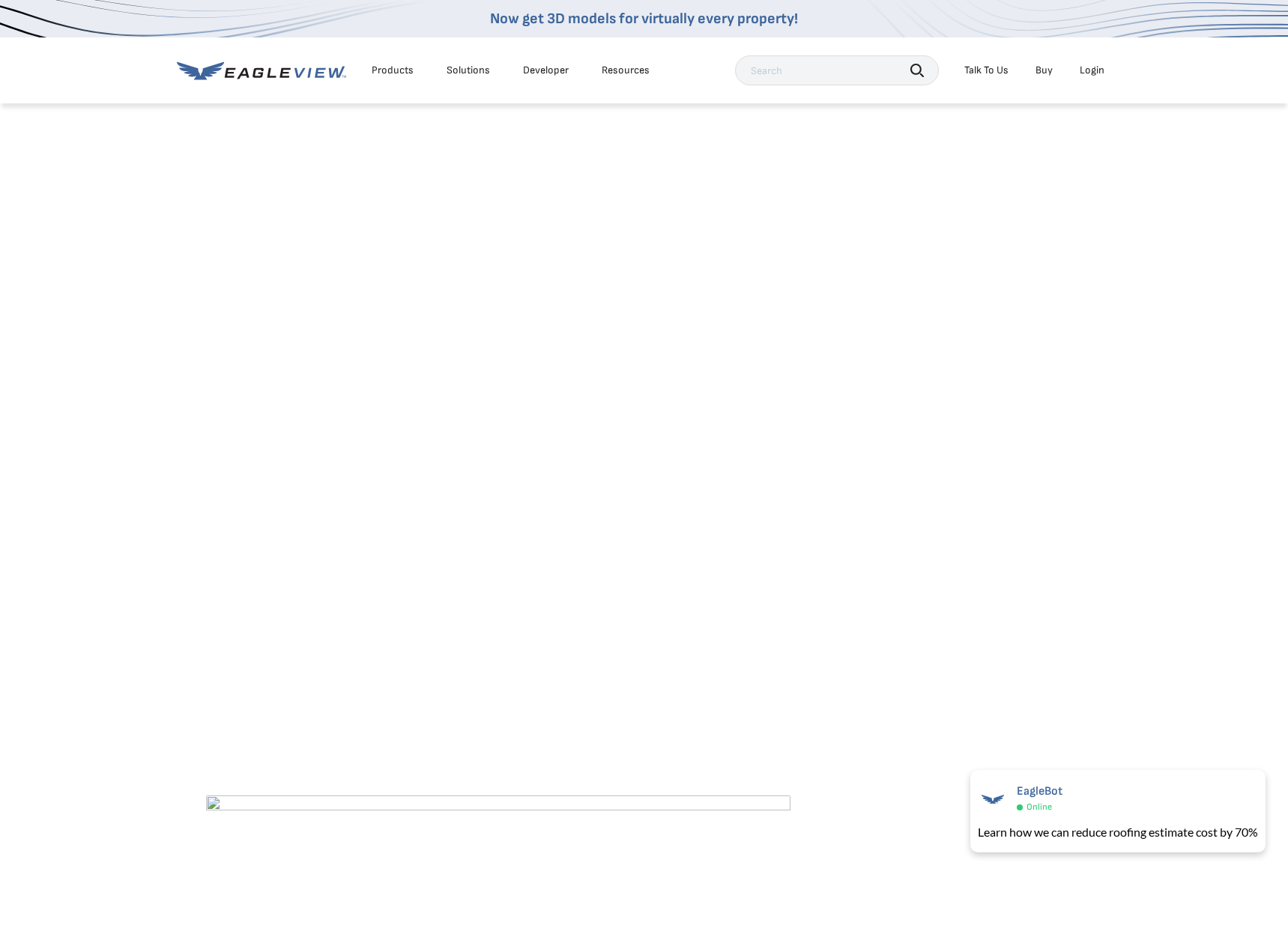
scroll to position [3721, 0]
